Goal: Task Accomplishment & Management: Use online tool/utility

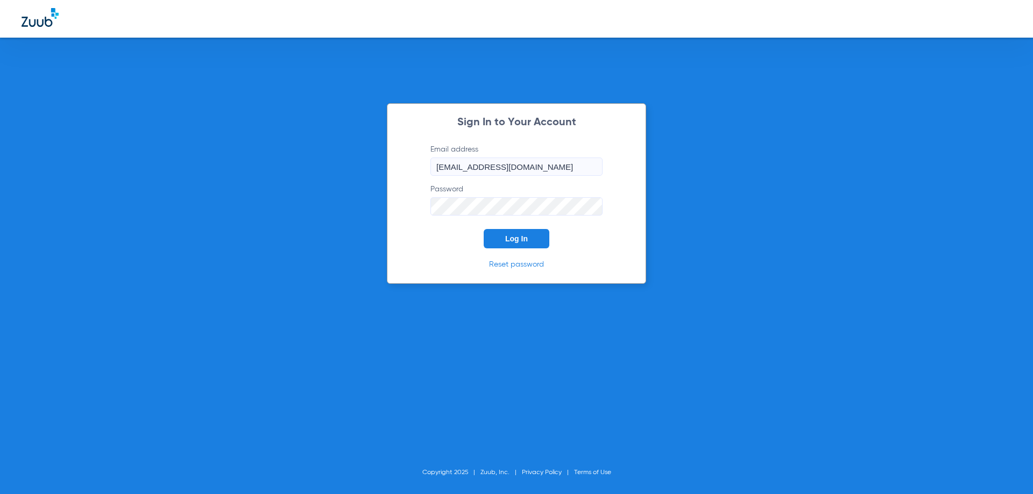
click at [513, 239] on span "Log In" at bounding box center [516, 239] width 23 height 9
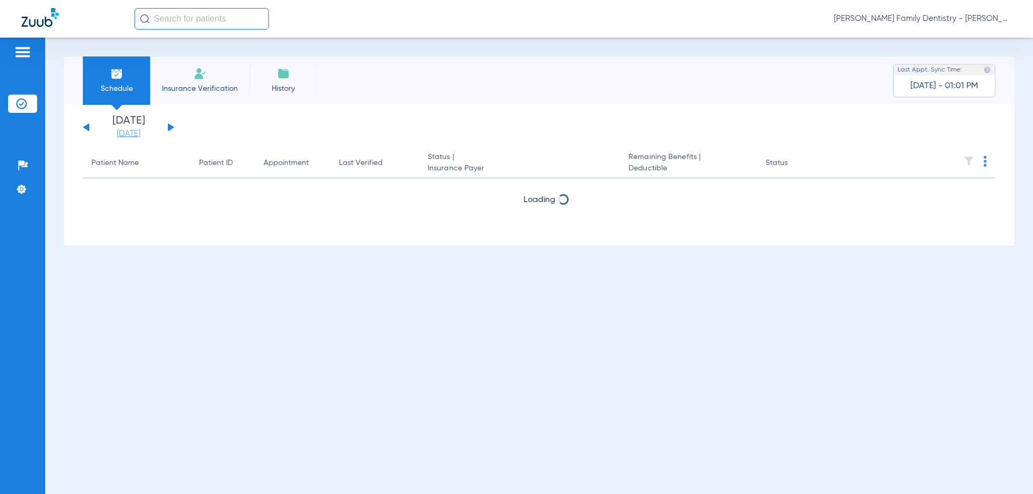
click at [131, 136] on link "[DATE]" at bounding box center [128, 134] width 65 height 11
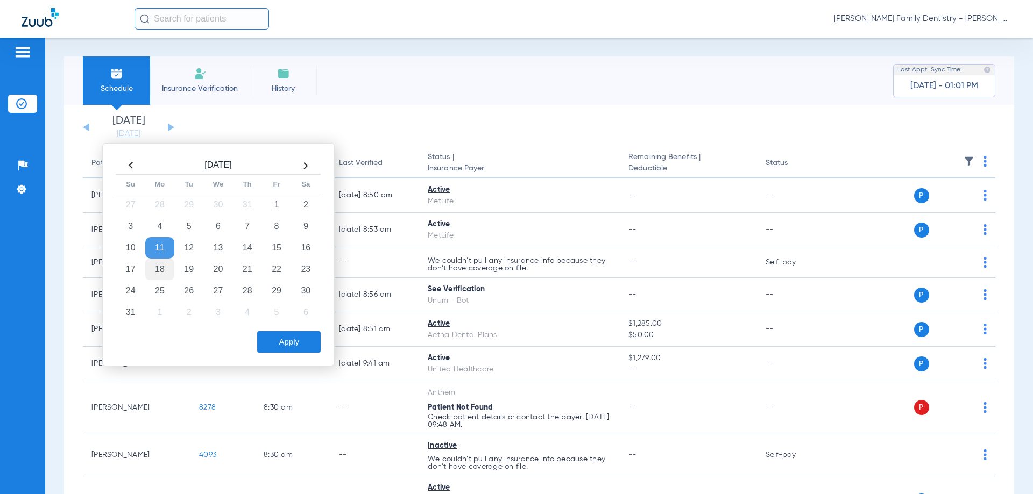
click at [160, 273] on td "18" at bounding box center [159, 270] width 29 height 22
click at [297, 343] on button "Apply" at bounding box center [288, 342] width 63 height 22
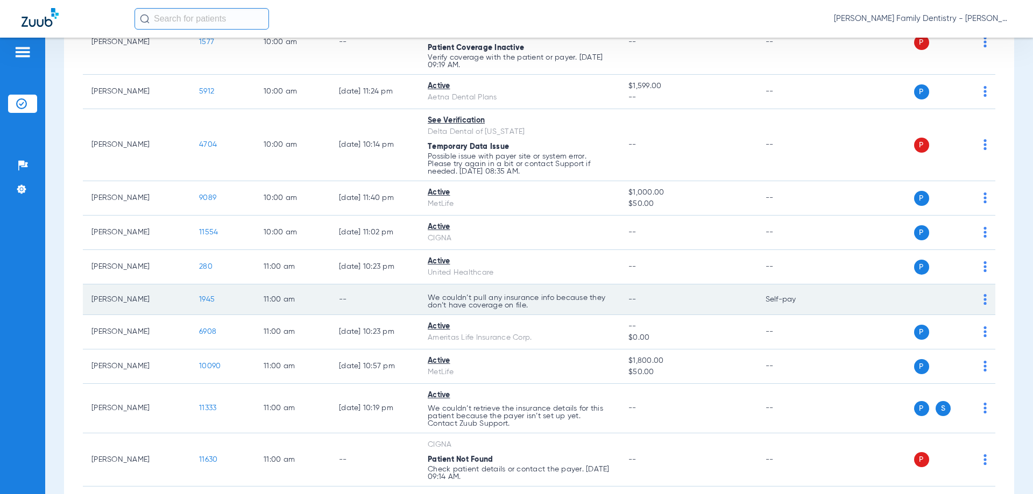
scroll to position [807, 0]
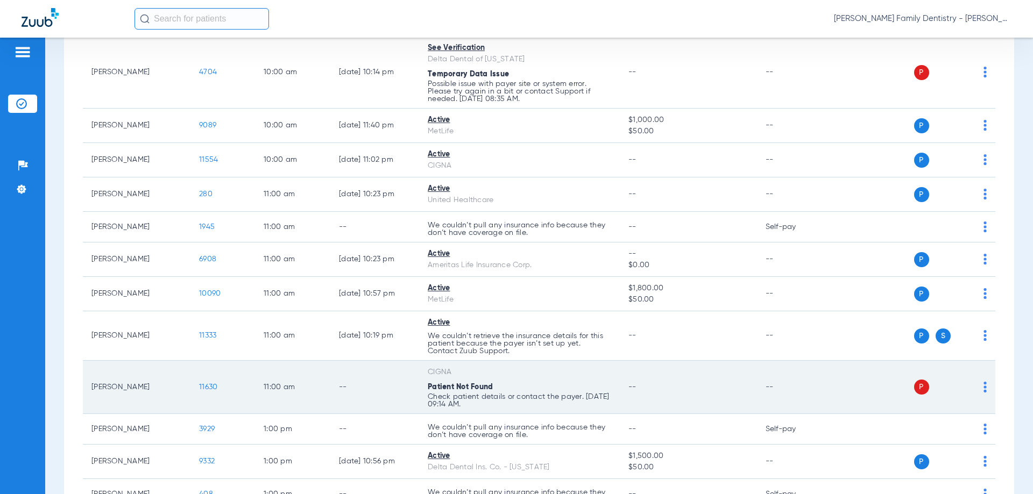
click at [980, 389] on td "P S" at bounding box center [913, 387] width 166 height 53
click at [978, 388] on td "P S" at bounding box center [913, 387] width 166 height 53
click at [983, 388] on img at bounding box center [984, 387] width 3 height 11
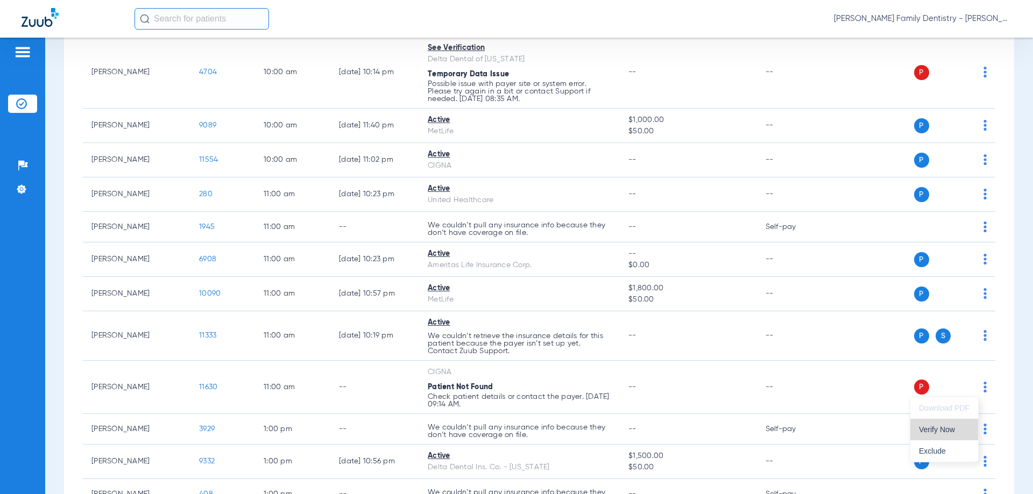
click at [958, 427] on span "Verify Now" at bounding box center [944, 430] width 51 height 8
